Goal: Book appointment/travel/reservation

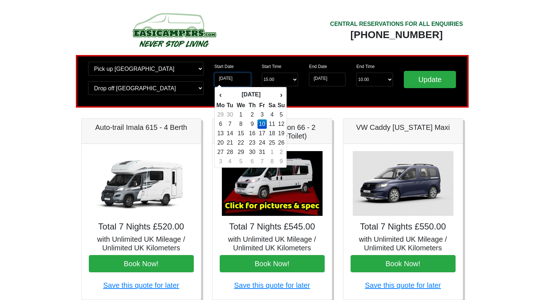
click at [244, 78] on input "[DATE]" at bounding box center [232, 80] width 37 height 14
click at [283, 95] on th "›" at bounding box center [281, 94] width 8 height 12
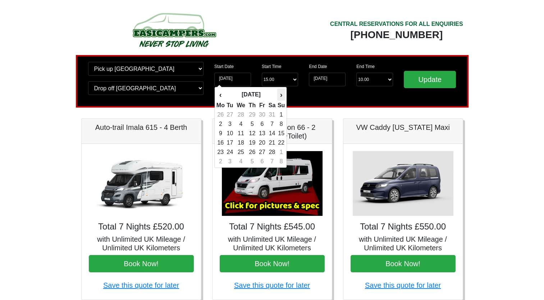
click at [283, 95] on th "›" at bounding box center [281, 94] width 8 height 12
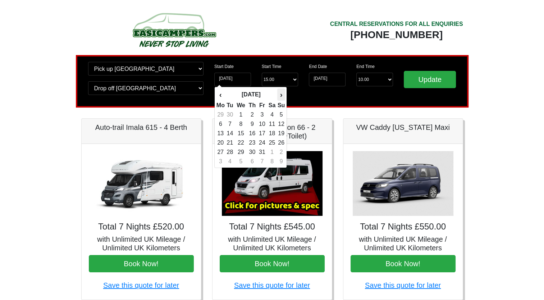
click at [283, 95] on th "›" at bounding box center [281, 94] width 8 height 12
click at [224, 95] on th "‹" at bounding box center [220, 94] width 9 height 12
click at [270, 144] on td "25" at bounding box center [272, 142] width 10 height 9
type input "[DATE]"
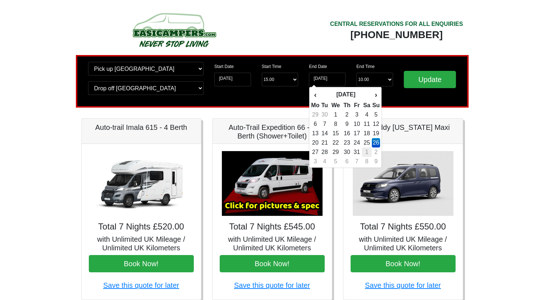
click at [369, 152] on td "1" at bounding box center [367, 151] width 10 height 9
type input "[DATE]"
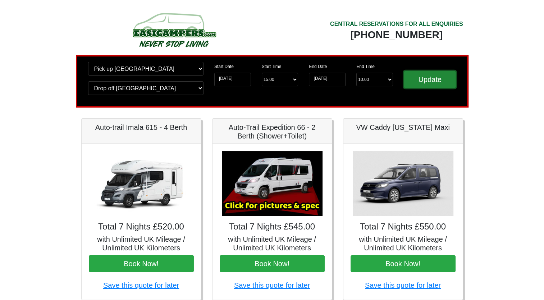
click at [432, 85] on input "Update" at bounding box center [430, 79] width 52 height 17
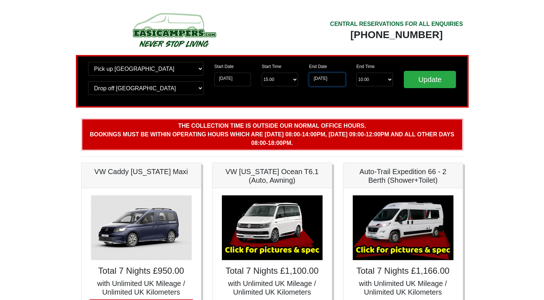
click at [318, 79] on input "[DATE]" at bounding box center [327, 80] width 37 height 14
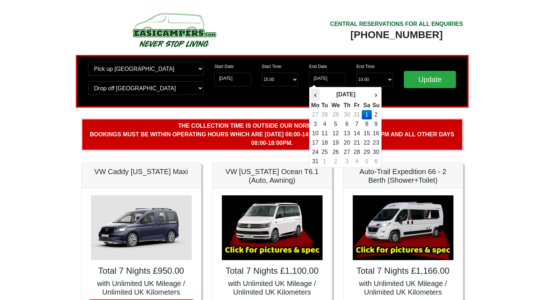
click at [313, 97] on th "‹" at bounding box center [314, 94] width 9 height 12
click at [379, 143] on td "26" at bounding box center [376, 142] width 8 height 9
type input "[DATE]"
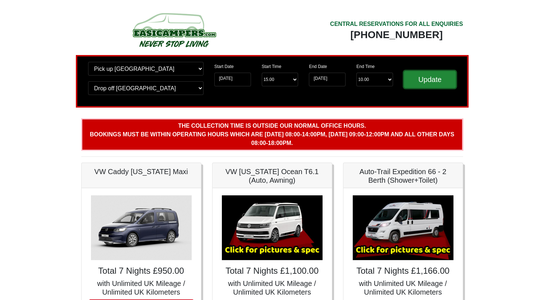
click at [423, 82] on input "Update" at bounding box center [430, 79] width 52 height 17
